Goal: Task Accomplishment & Management: Manage account settings

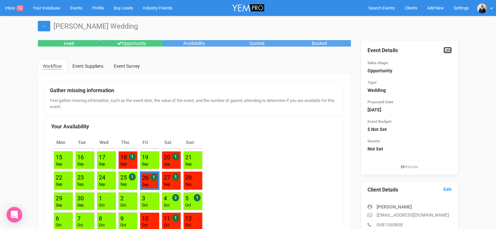
click at [447, 51] on link "Edit" at bounding box center [447, 50] width 8 height 6
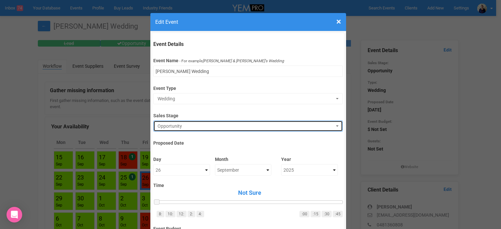
click at [197, 127] on span "Opportunity" at bounding box center [245, 126] width 177 height 7
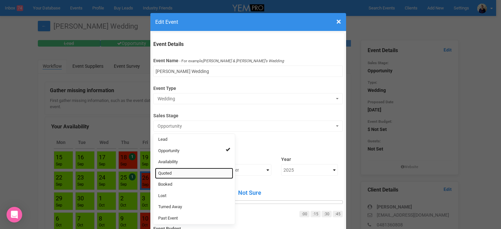
click at [167, 172] on span "Quoted" at bounding box center [164, 174] width 13 height 6
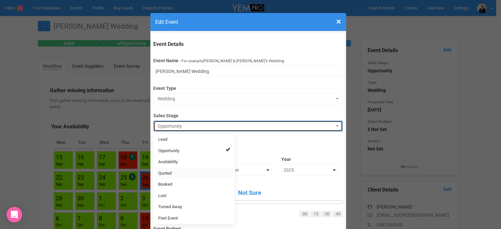
select select "9"
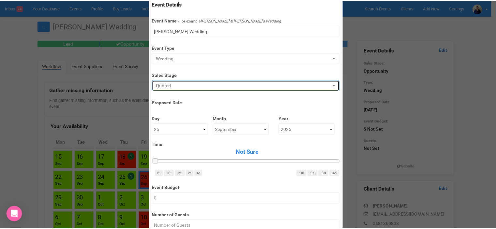
scroll to position [261, 0]
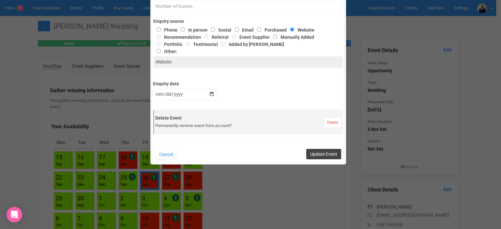
click at [325, 150] on button "Update Event" at bounding box center [323, 154] width 35 height 10
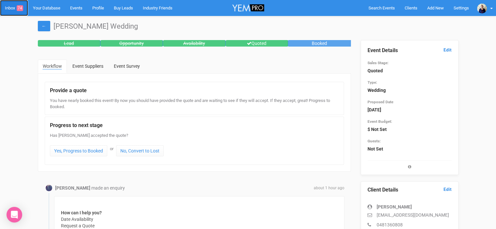
click at [7, 7] on link "Inbox 74" at bounding box center [14, 8] width 28 height 16
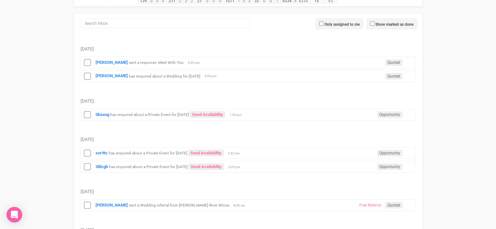
scroll to position [98, 0]
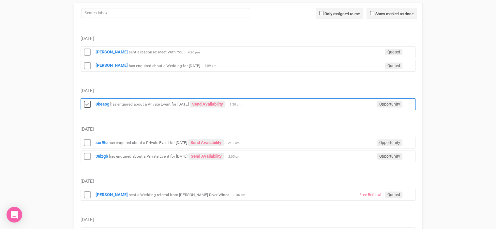
click at [86, 105] on icon at bounding box center [87, 104] width 10 height 8
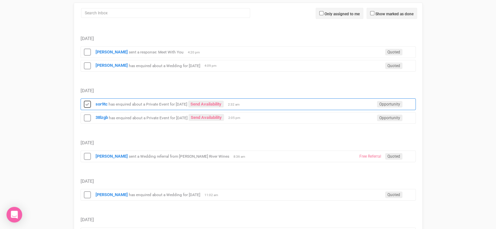
click at [87, 104] on icon at bounding box center [87, 104] width 10 height 8
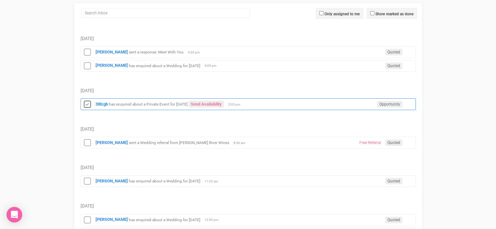
click at [89, 105] on icon at bounding box center [87, 104] width 10 height 8
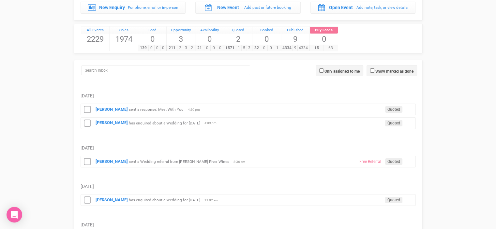
scroll to position [0, 0]
